Goal: Information Seeking & Learning: Learn about a topic

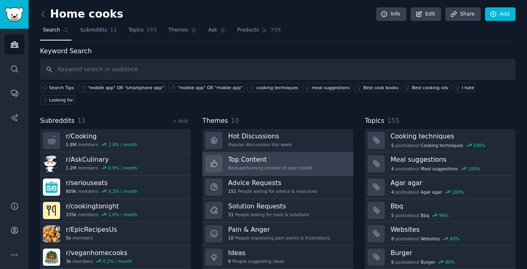
click at [247, 155] on h3 "Top Content" at bounding box center [270, 159] width 84 height 9
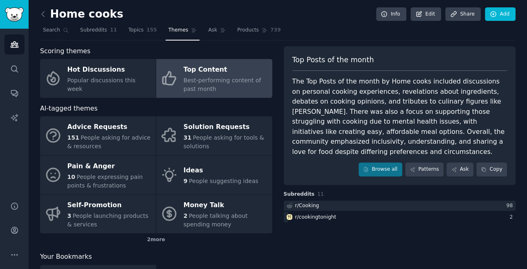
click at [198, 76] on div "Best-performing content of past month" at bounding box center [226, 84] width 84 height 17
click at [207, 70] on div "Top Content" at bounding box center [226, 69] width 84 height 13
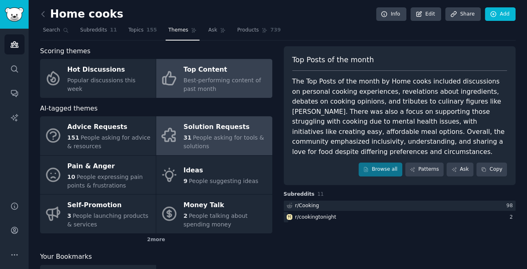
click at [212, 136] on span "People asking for tools & solutions" at bounding box center [224, 141] width 81 height 15
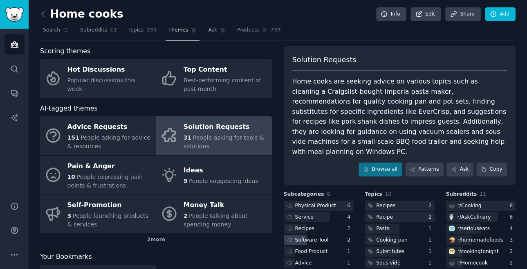
click at [313, 237] on div "Software Tool" at bounding box center [312, 240] width 34 height 7
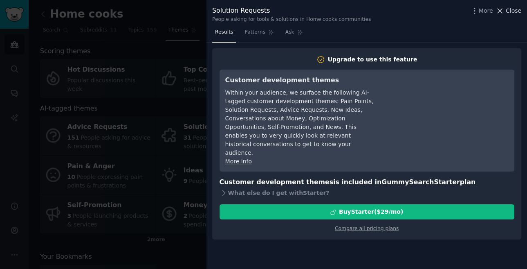
click at [509, 11] on span "Close" at bounding box center [514, 11] width 16 height 9
